Goal: Task Accomplishment & Management: Use online tool/utility

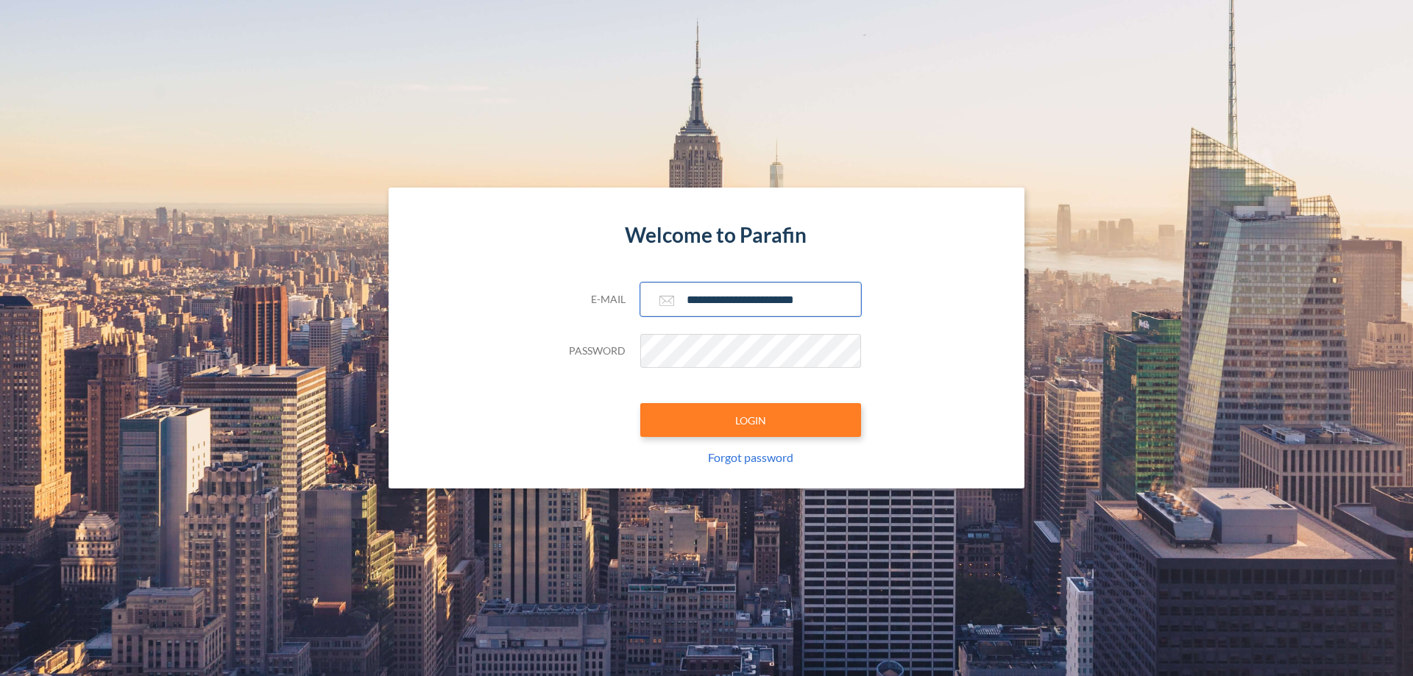
type input "**********"
click at [751, 420] on button "LOGIN" at bounding box center [750, 420] width 221 height 34
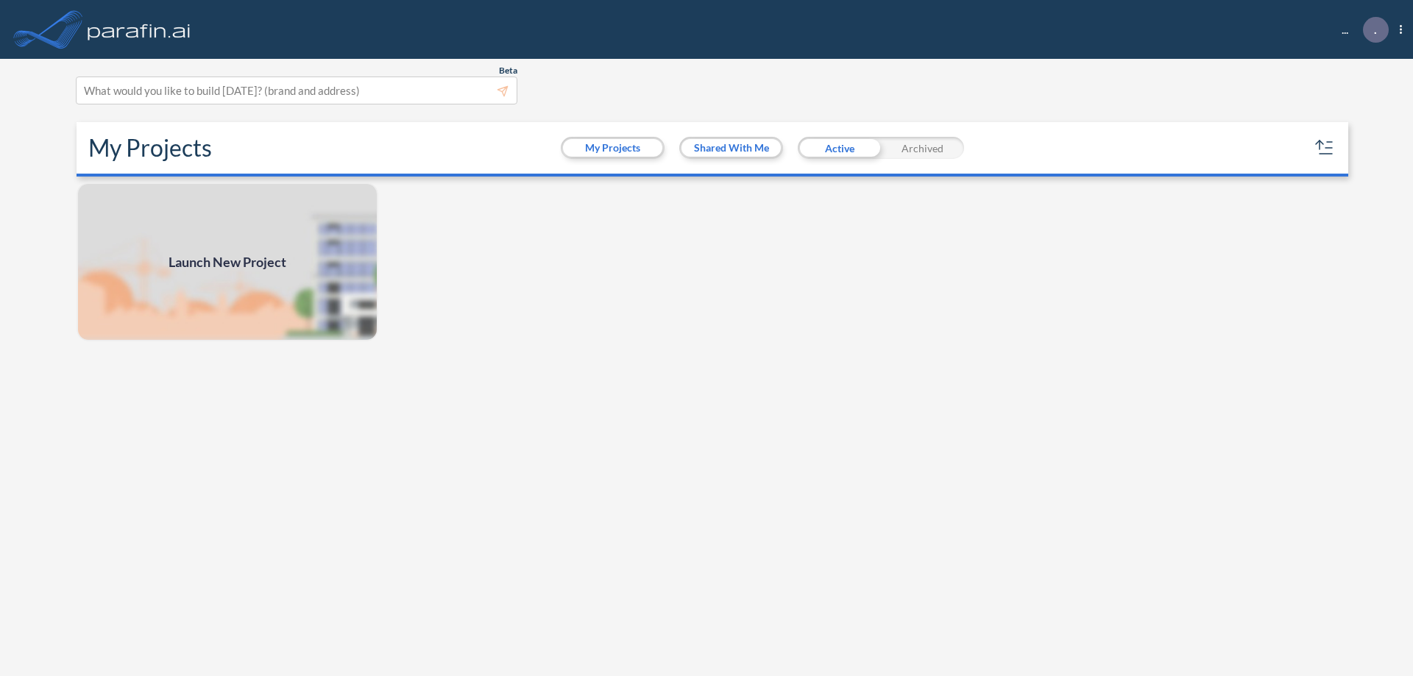
scroll to position [4, 0]
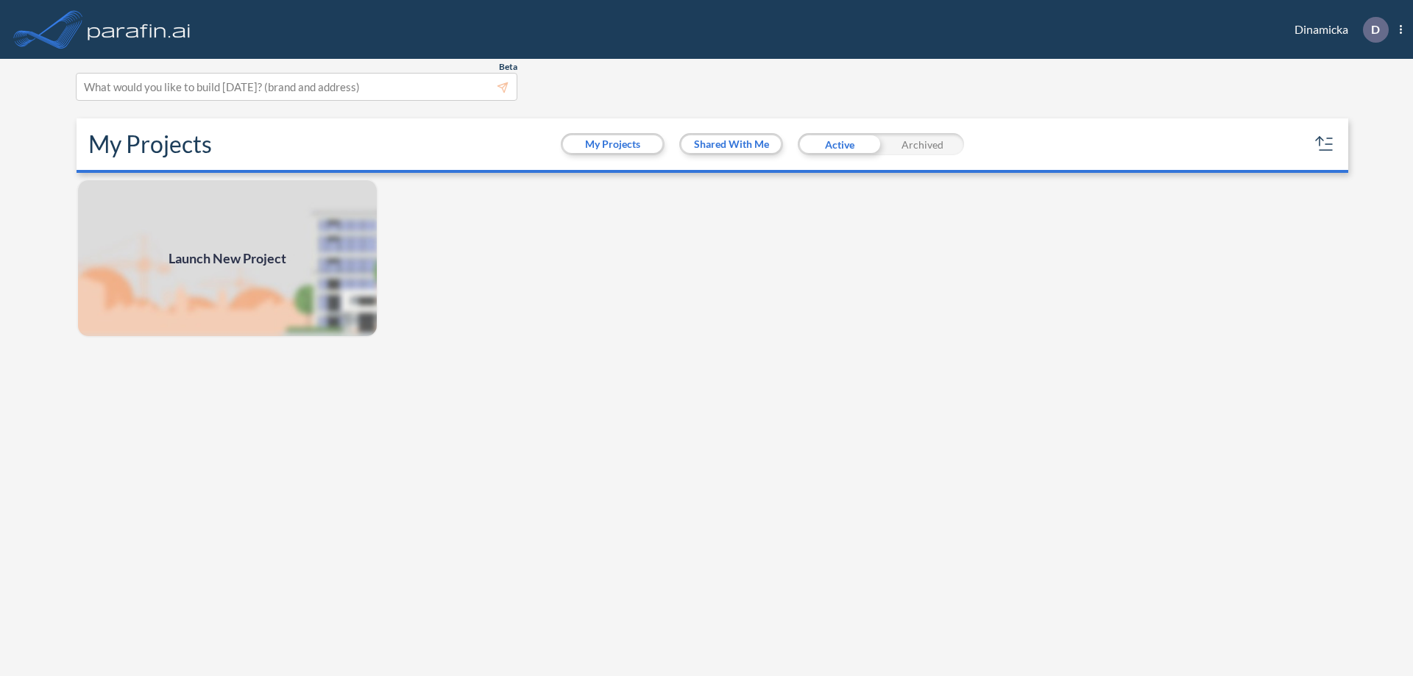
click at [227, 258] on span "Launch New Project" at bounding box center [227, 259] width 118 height 20
